Goal: Find specific page/section: Find specific page/section

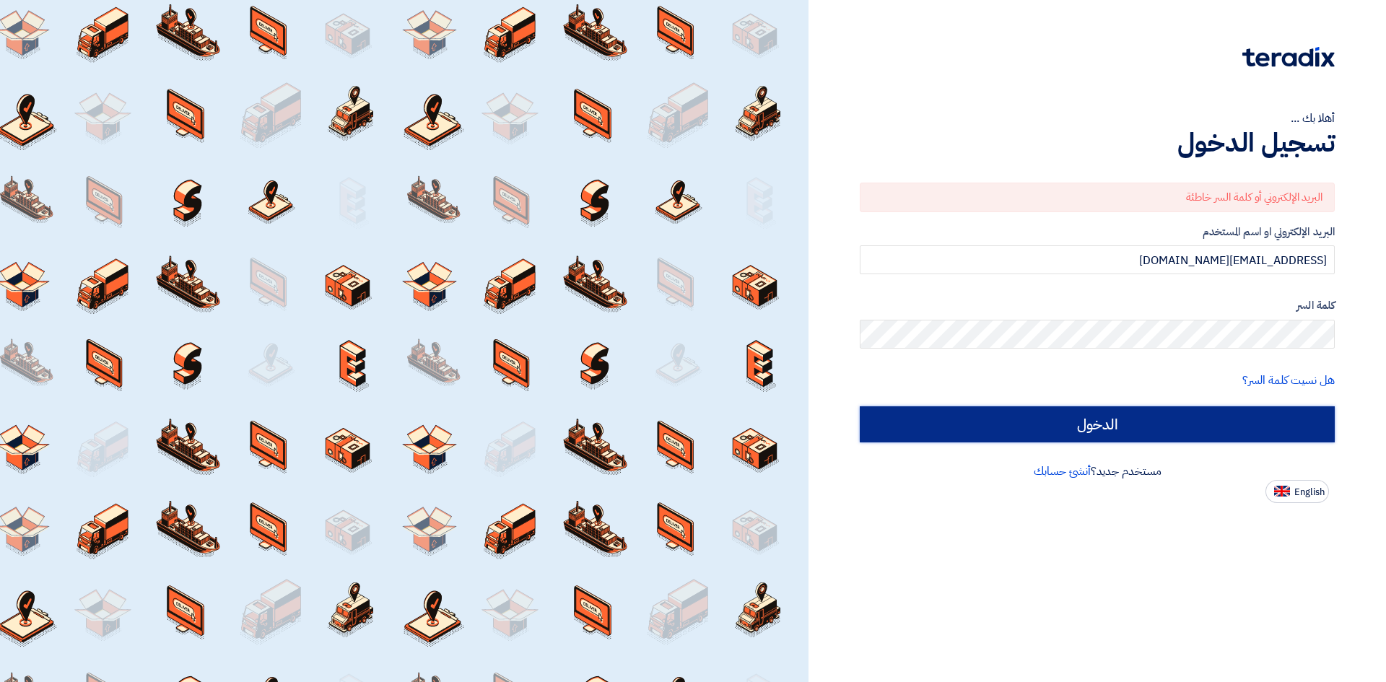
click at [1087, 427] on input "الدخول" at bounding box center [1097, 424] width 475 height 36
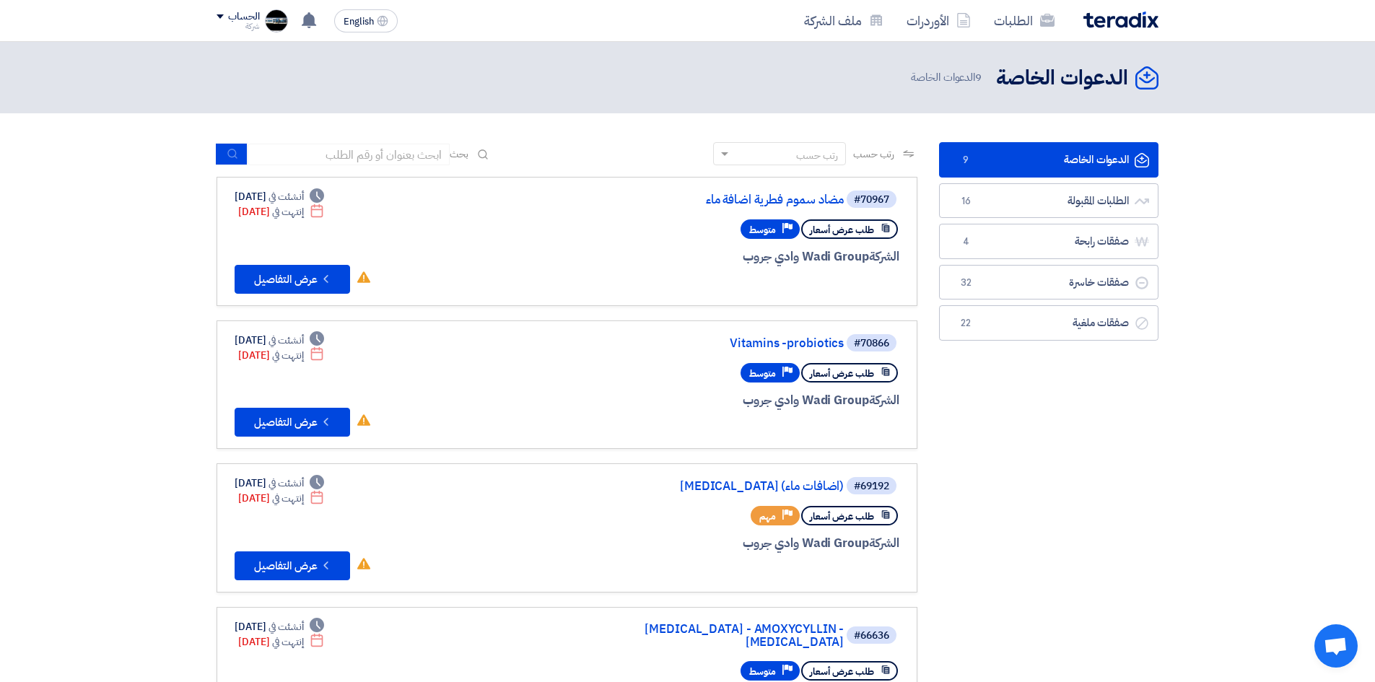
click at [1081, 157] on link "الدعوات الخاصة الدعوات الخاصة 9" at bounding box center [1048, 159] width 219 height 35
click at [1095, 194] on link "الطلبات المقبولة الطلبات المقبولة 16" at bounding box center [1048, 200] width 219 height 35
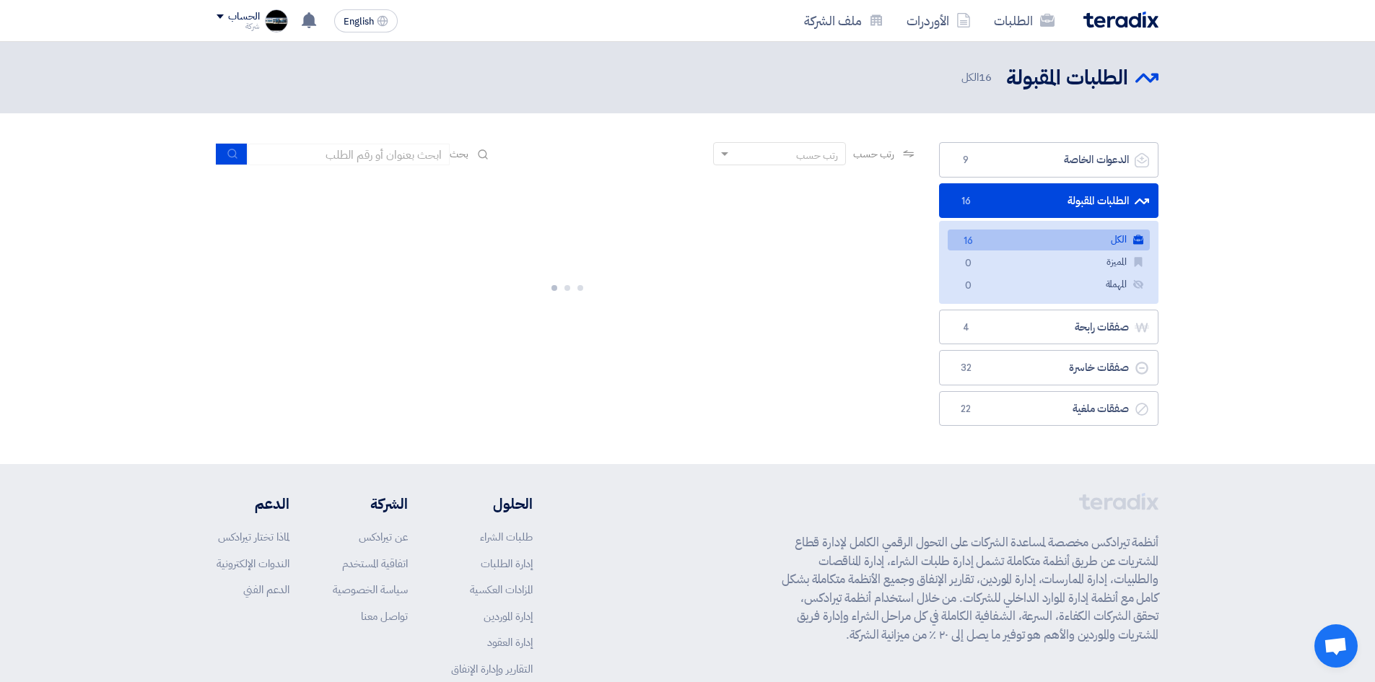
click at [1063, 239] on link "الكل الكل 16" at bounding box center [1049, 240] width 202 height 21
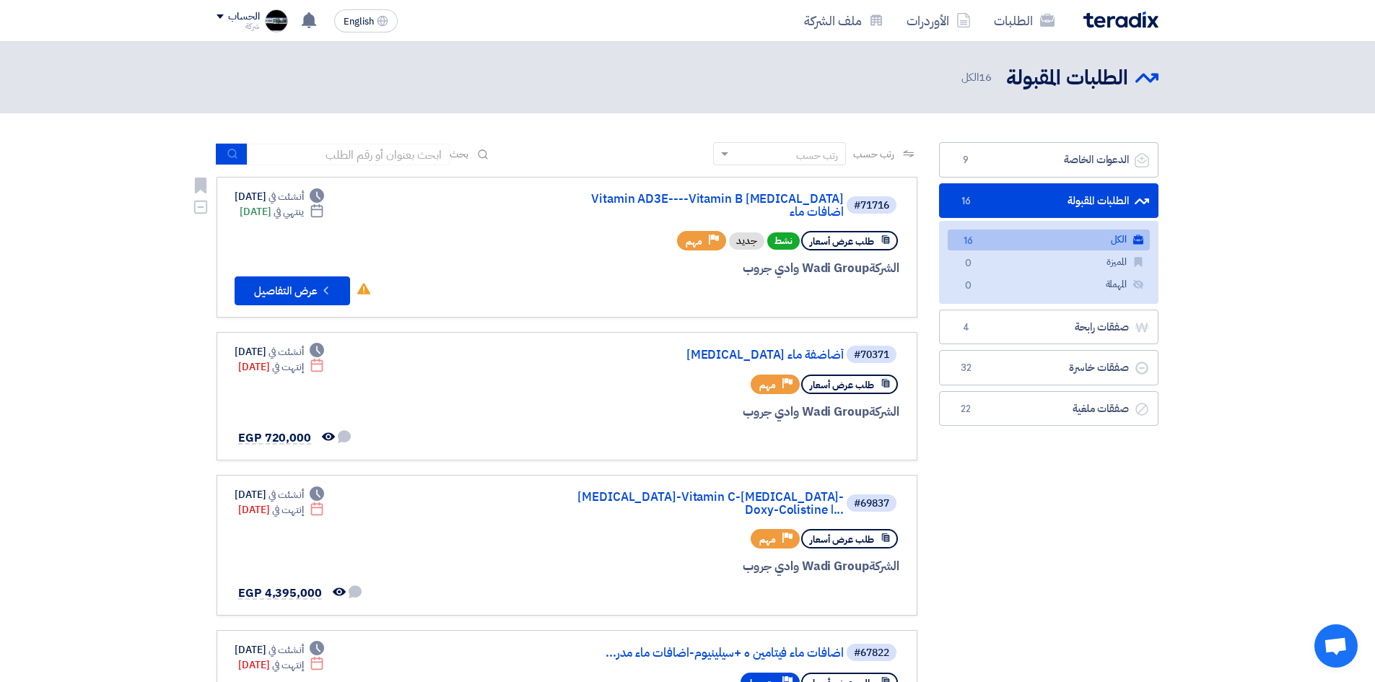
click at [324, 213] on icon "Deadline" at bounding box center [317, 211] width 14 height 14
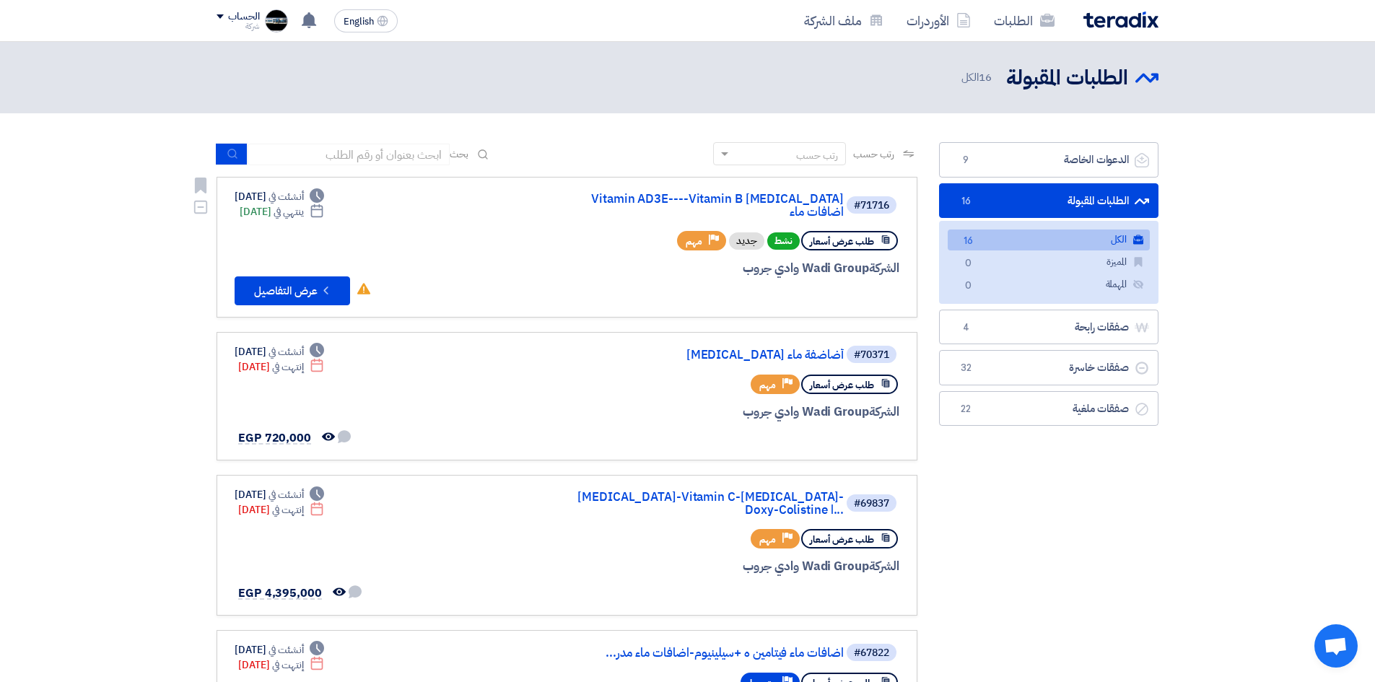
click at [324, 213] on icon "Deadline" at bounding box center [317, 211] width 14 height 14
click at [323, 209] on use at bounding box center [316, 210] width 12 height 13
click at [324, 211] on icon "Deadline" at bounding box center [317, 211] width 14 height 14
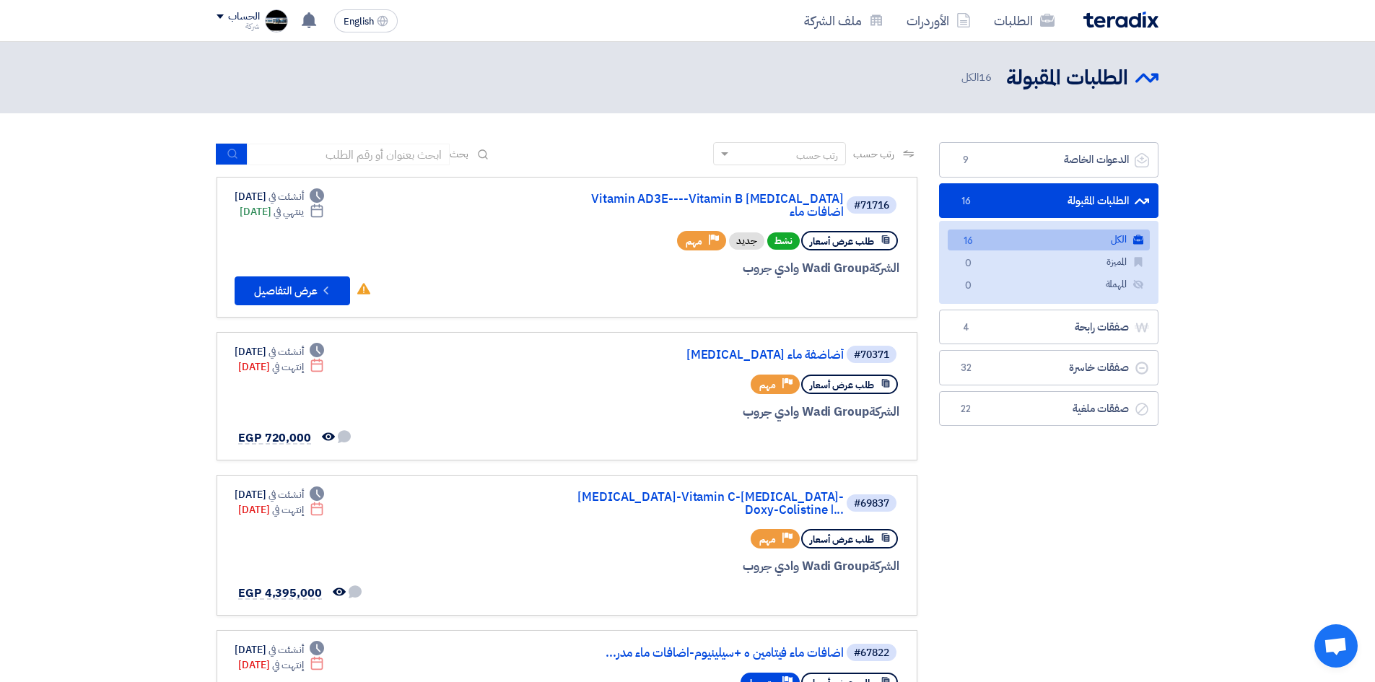
click at [959, 64] on div "الطلبات المقبولة الطلبات المقبولة 16 الكل" at bounding box center [1054, 78] width 209 height 28
